Goal: Check status

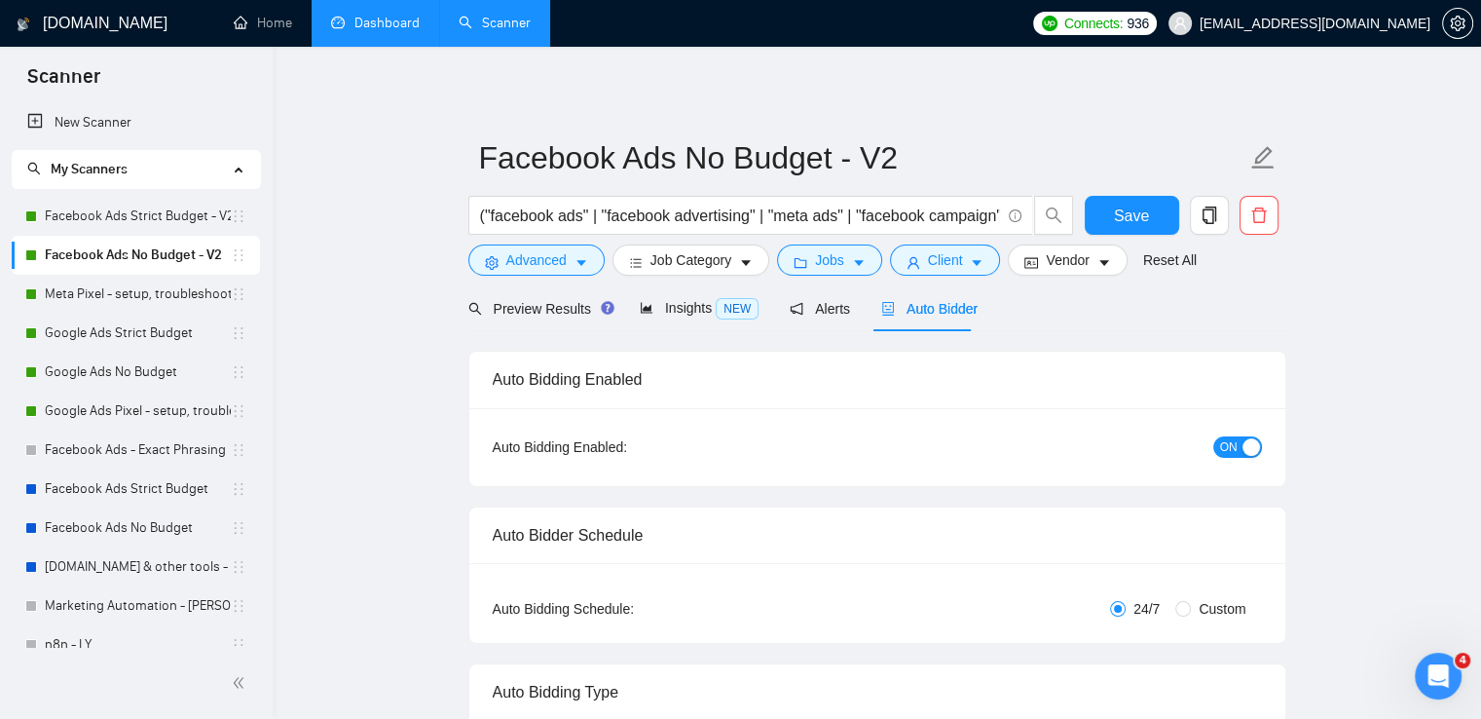
click at [365, 15] on link "Dashboard" at bounding box center [375, 23] width 89 height 17
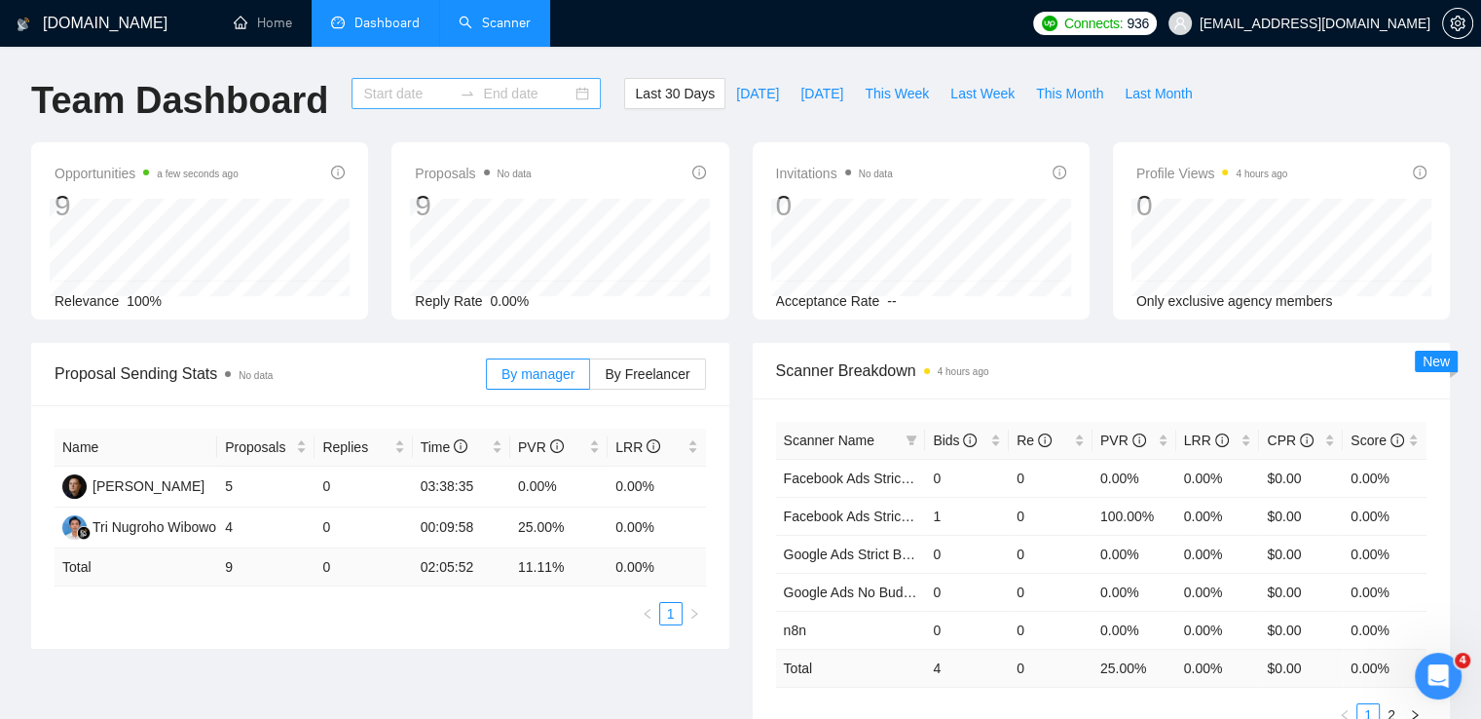
type input "[DATE]"
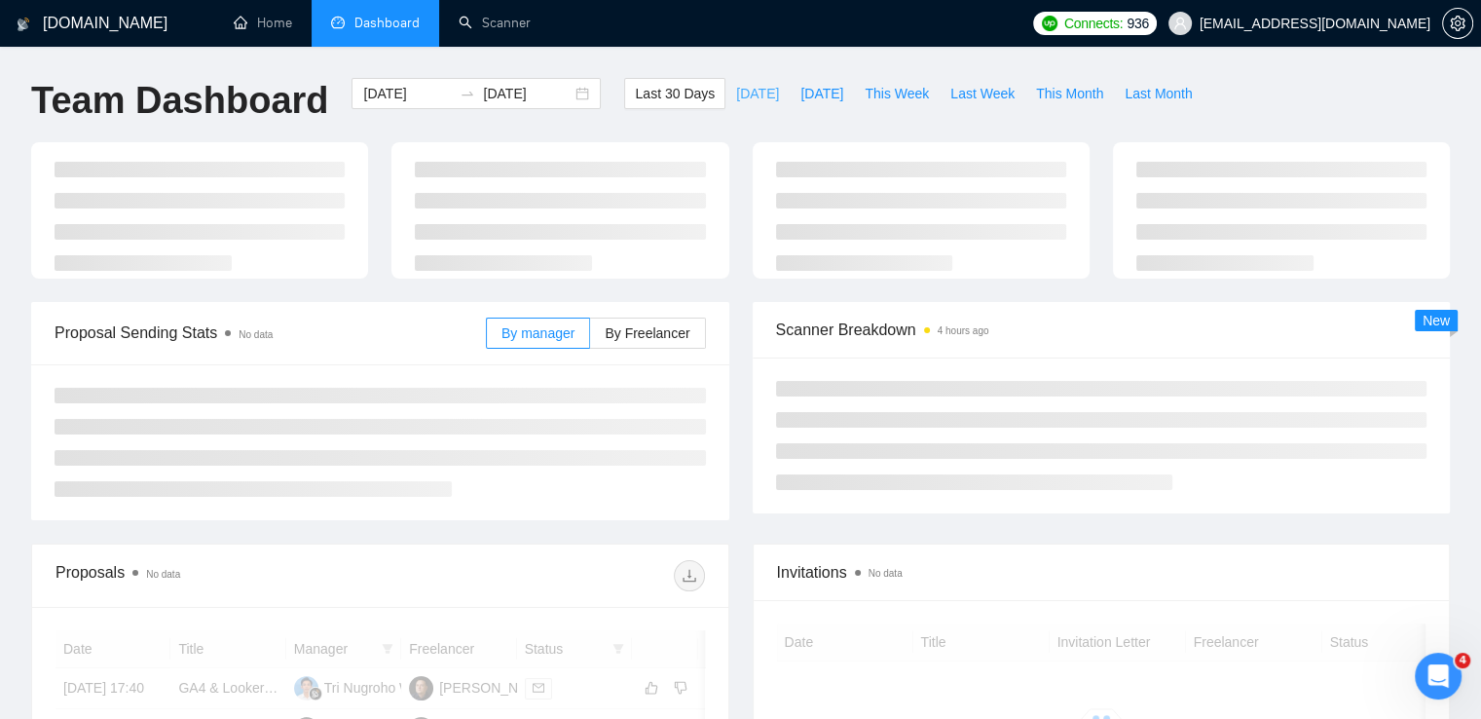
click at [737, 91] on span "[DATE]" at bounding box center [757, 93] width 43 height 21
type input "[DATE]"
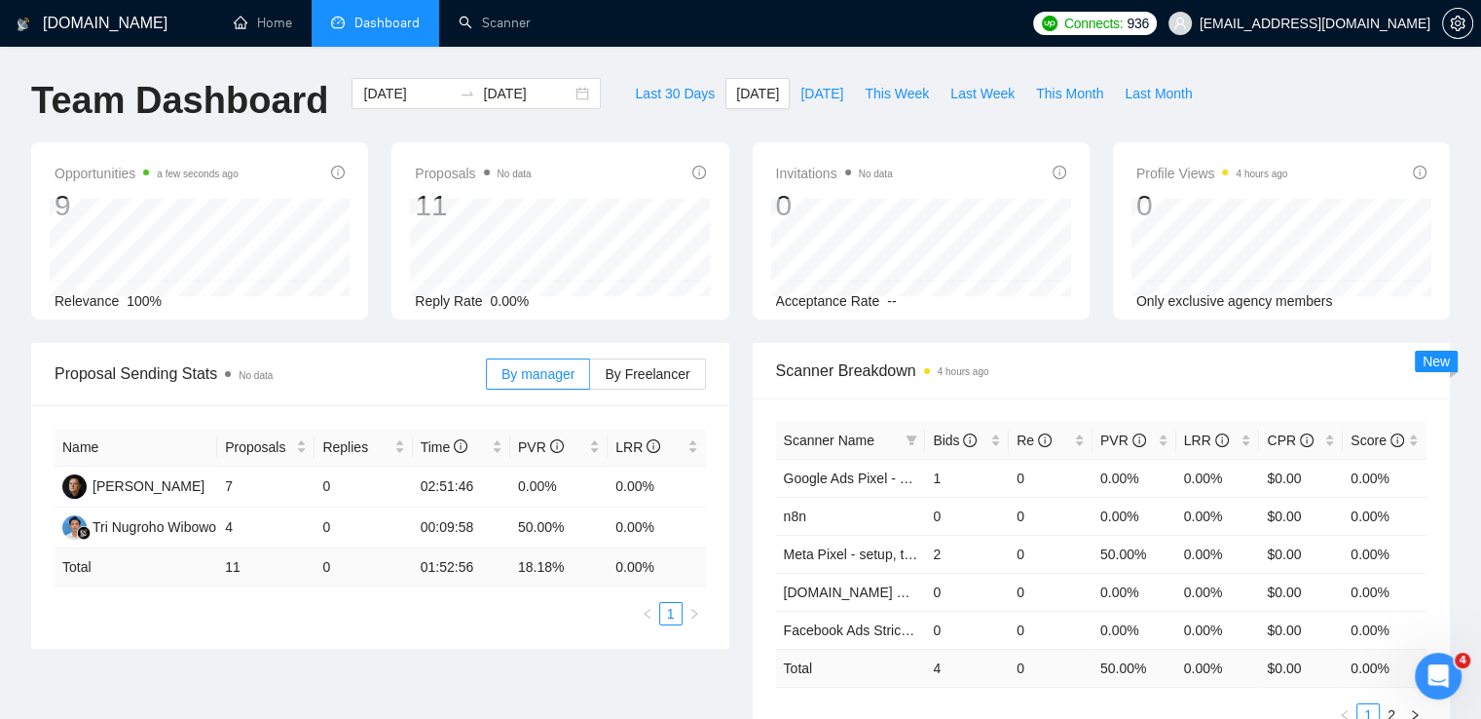
click at [682, 354] on div "By manager By Freelancer" at bounding box center [596, 374] width 220 height 62
click at [676, 367] on span "By Freelancer" at bounding box center [647, 374] width 85 height 16
click at [590, 379] on input "By Freelancer" at bounding box center [590, 379] width 0 height 0
